Goal: Browse casually

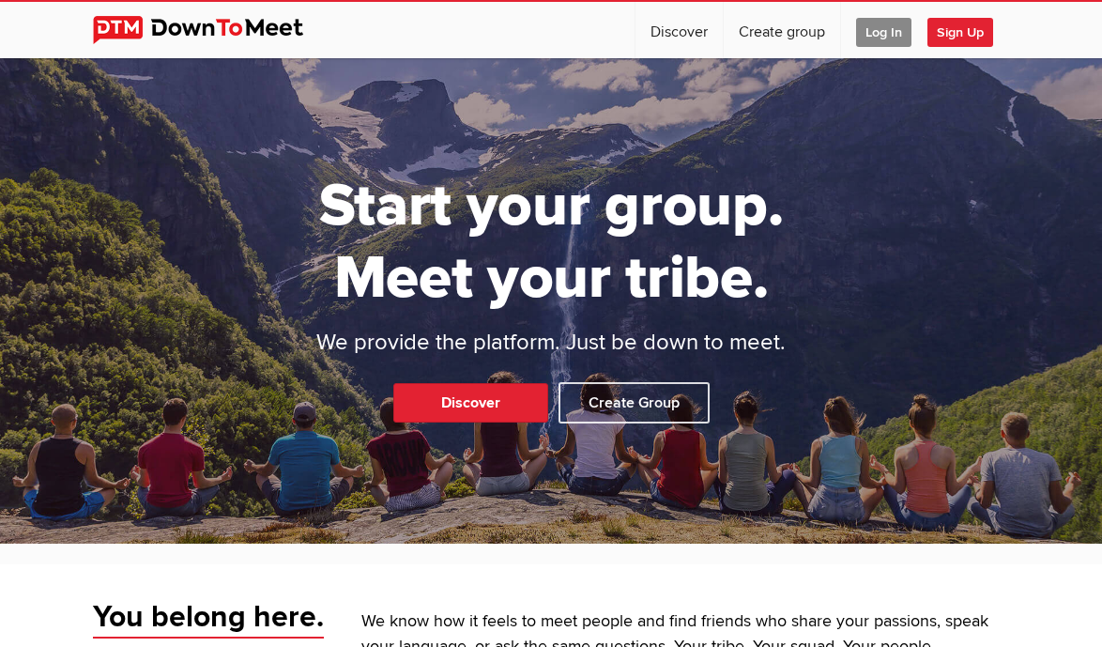
drag, startPoint x: 144, startPoint y: 33, endPoint x: 535, endPoint y: 32, distance: 391.4
click at [535, 39] on div "☰ Discover Create group Log In Sign Up Log In Sign Up" at bounding box center [551, 30] width 916 height 56
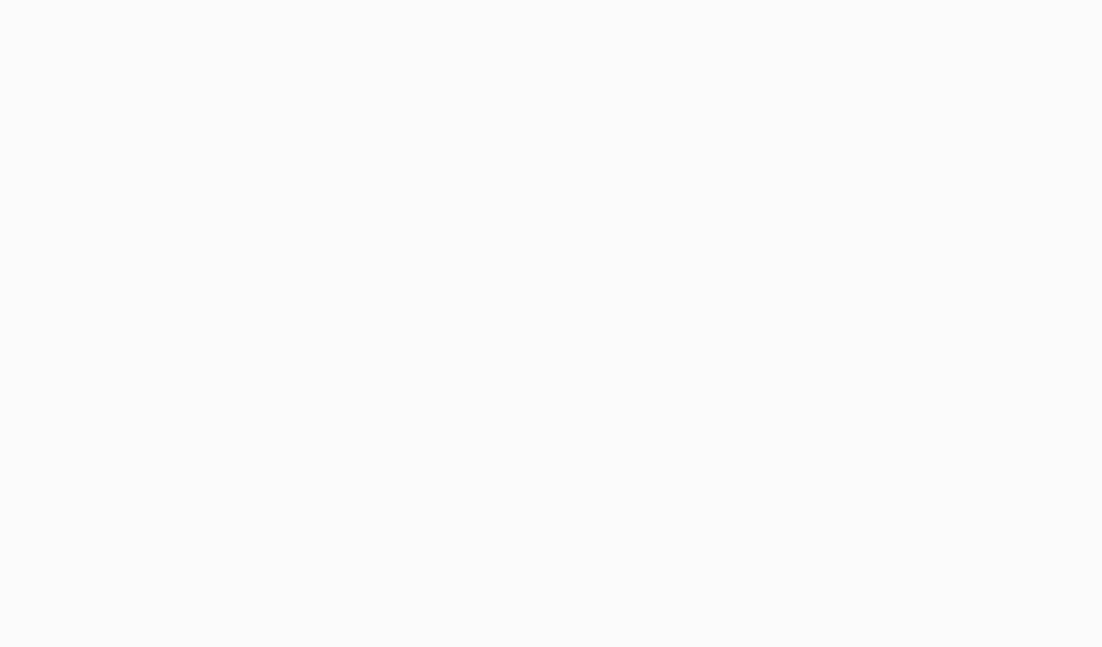
drag, startPoint x: 995, startPoint y: 103, endPoint x: 1025, endPoint y: 22, distance: 87.0
click at [996, 97] on body at bounding box center [551, 323] width 1102 height 647
drag, startPoint x: 1025, startPoint y: 2, endPoint x: 972, endPoint y: 44, distance: 67.4
click at [958, 60] on body at bounding box center [551, 323] width 1102 height 647
